Goal: Check status

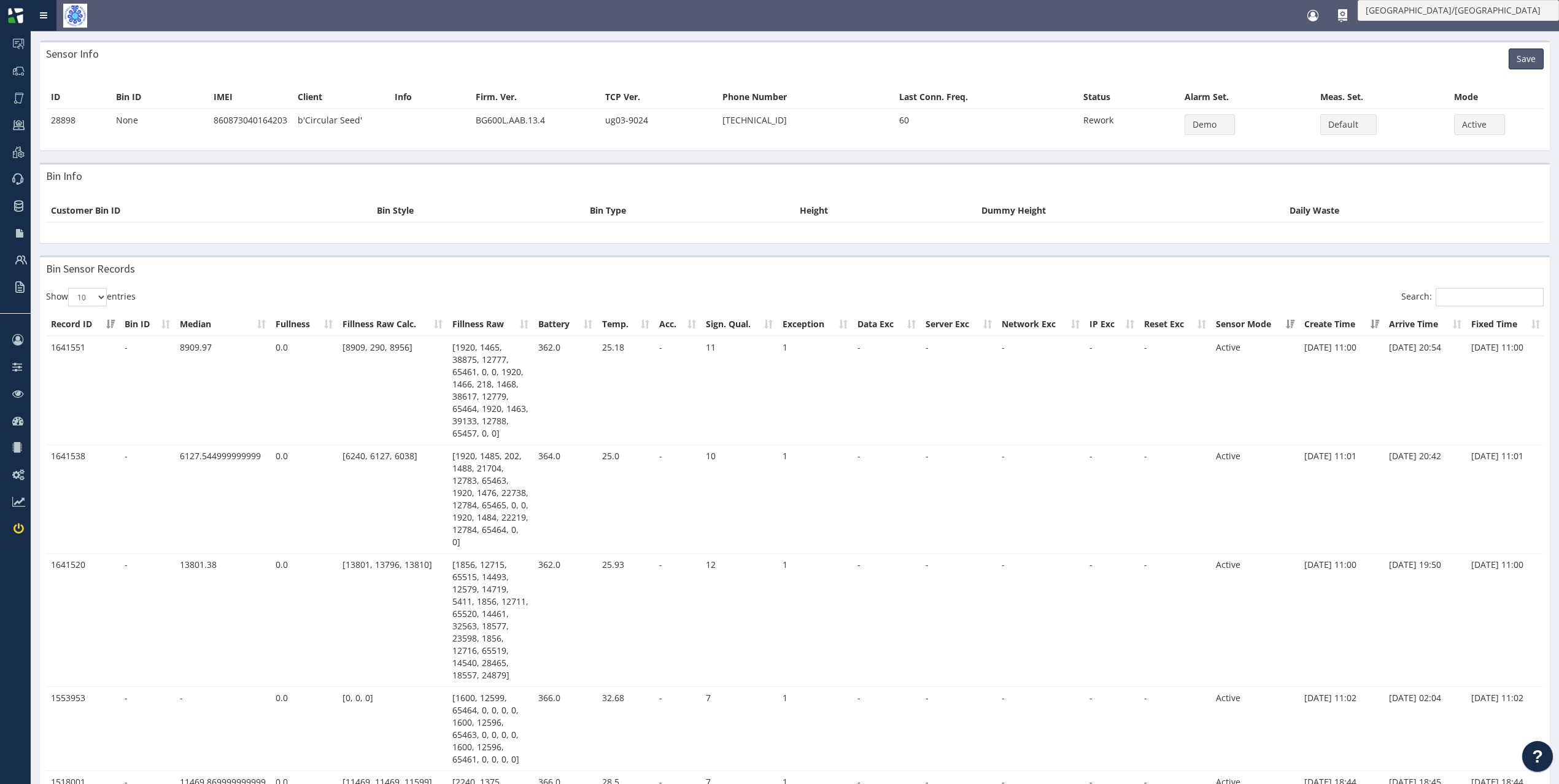
click at [49, 11] on link "Toggle navigation" at bounding box center [43, 15] width 26 height 31
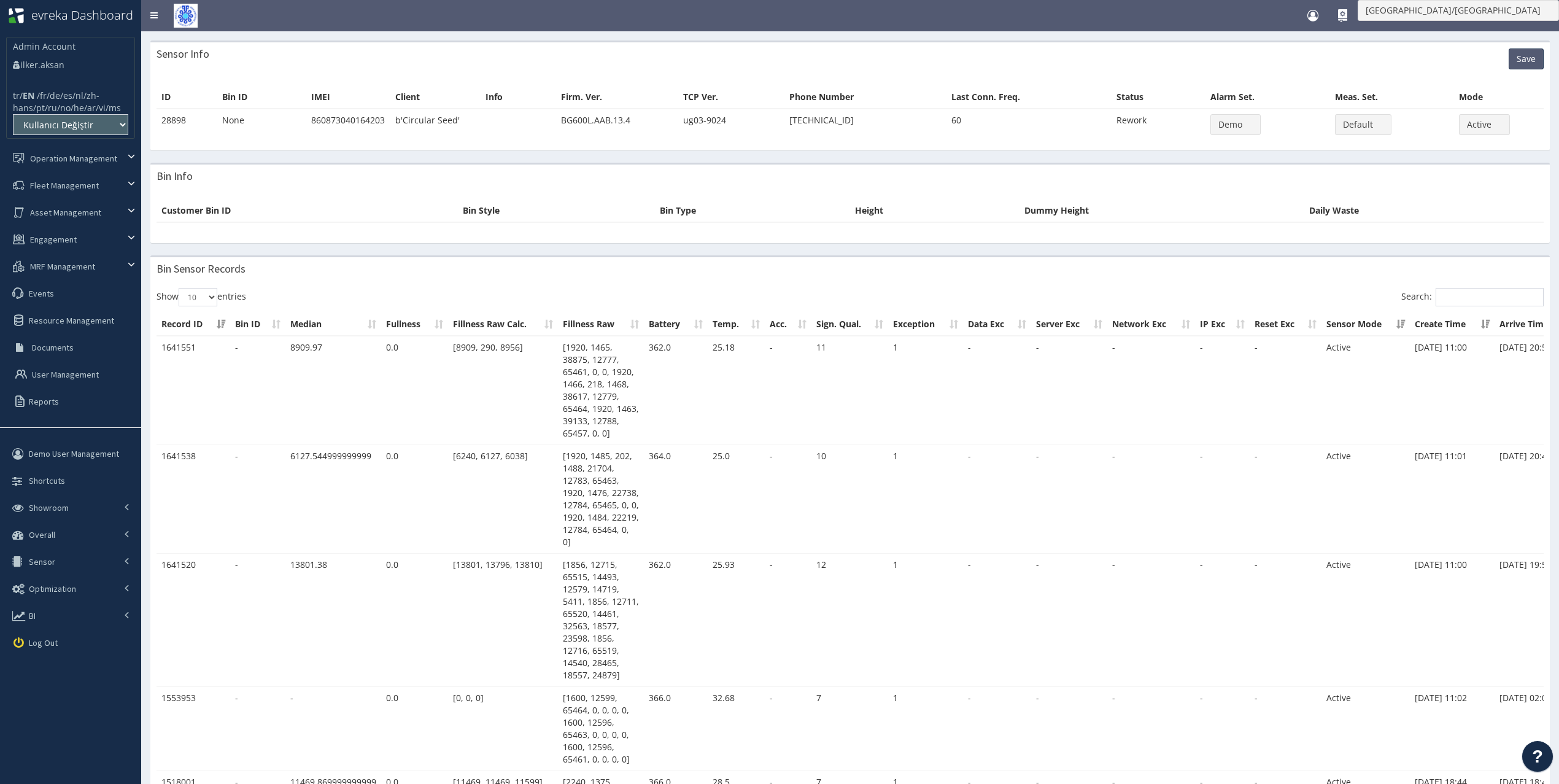
click at [99, 114] on li "tr / EN / fr / de / es / nl pt" at bounding box center [70, 101] width 116 height 24
click at [98, 114] on li "tr / EN / fr / de / es / nl pt" at bounding box center [70, 101] width 116 height 24
click at [96, 135] on select "Kullanıcı Değiştir ART Recycle:196 Amazon:155 Archived-Taka Taka:36 Askhelon1:1…" at bounding box center [70, 124] width 116 height 21
select select "160"
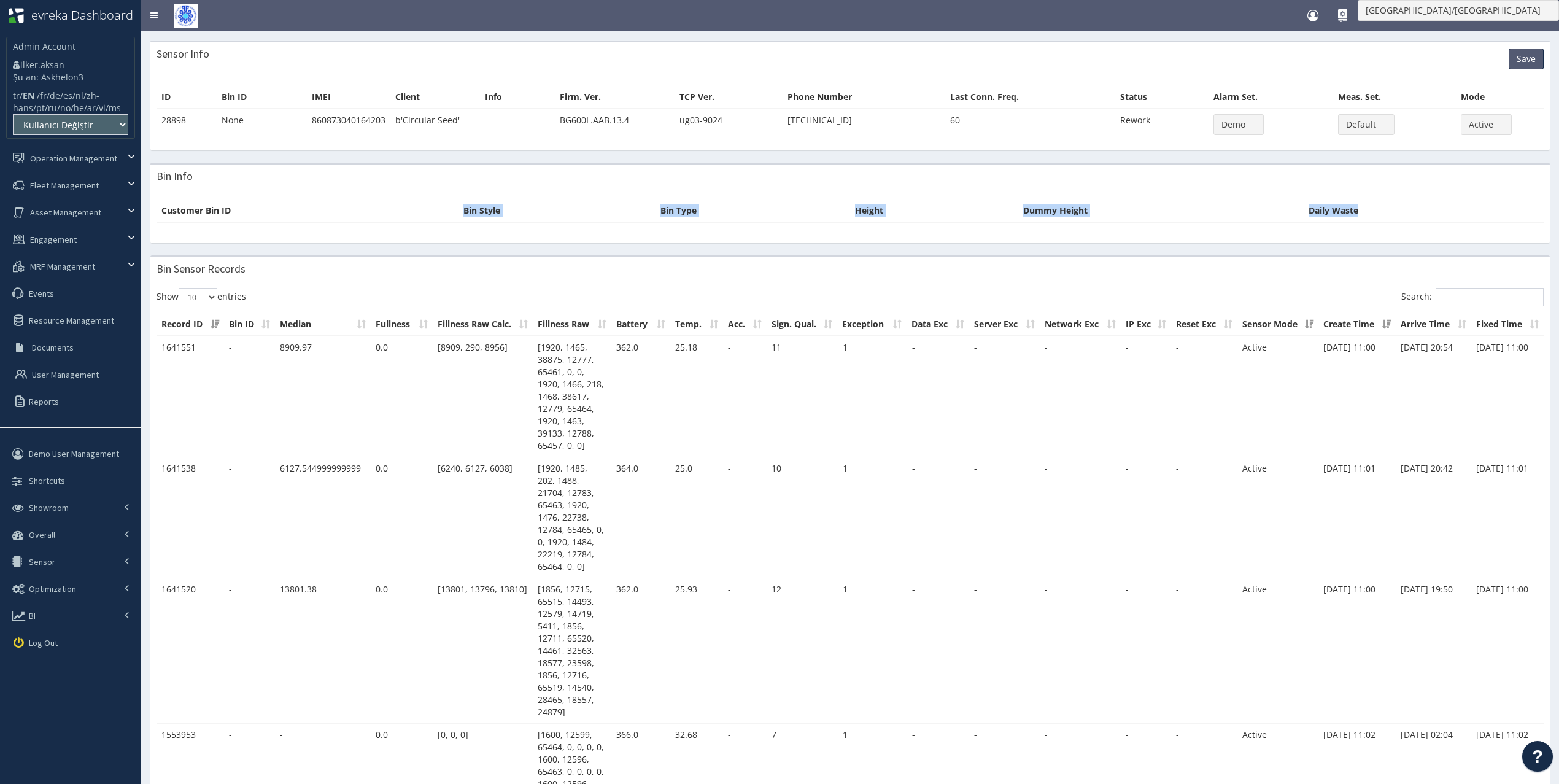
drag, startPoint x: 465, startPoint y: 230, endPoint x: 784, endPoint y: 252, distance: 319.8
click at [784, 243] on div "Customer Bin ID Bin Style Bin Type Height Dummy Height Daily Waste" at bounding box center [850, 216] width 1400 height 54
click at [760, 222] on th "Bin Type" at bounding box center [753, 211] width 195 height 23
